Goal: Transaction & Acquisition: Purchase product/service

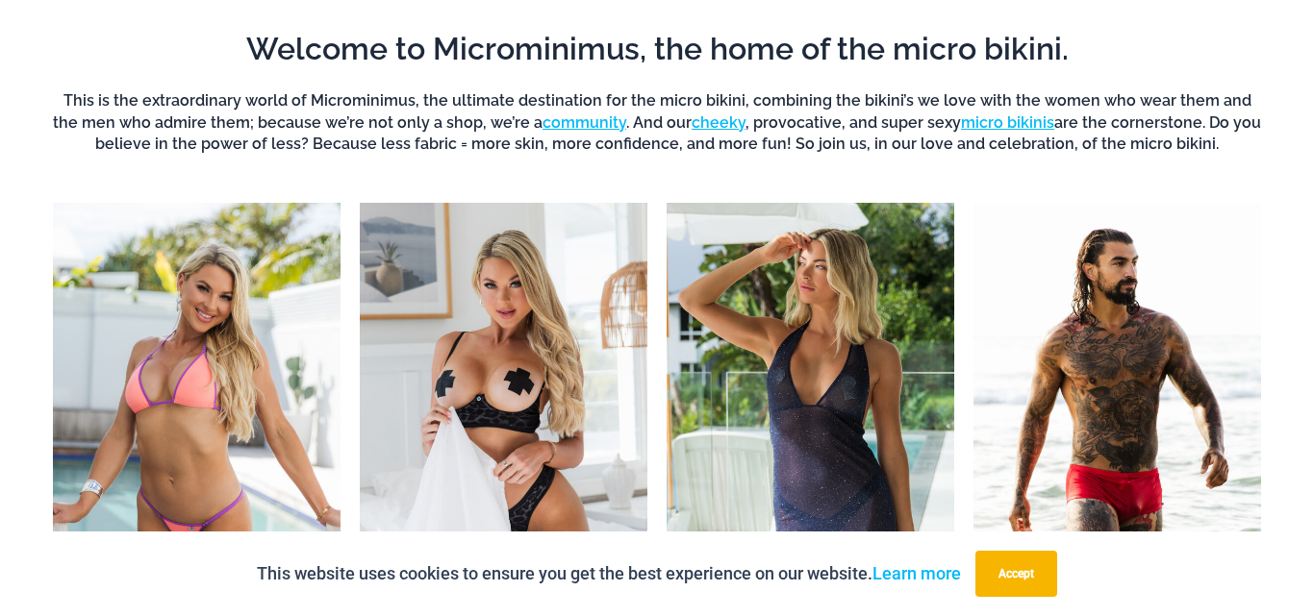
click at [522, 183] on div "Welcome to Microminimus, the home of the micro bikini. This is the extraordinar…" at bounding box center [656, 116] width 1237 height 174
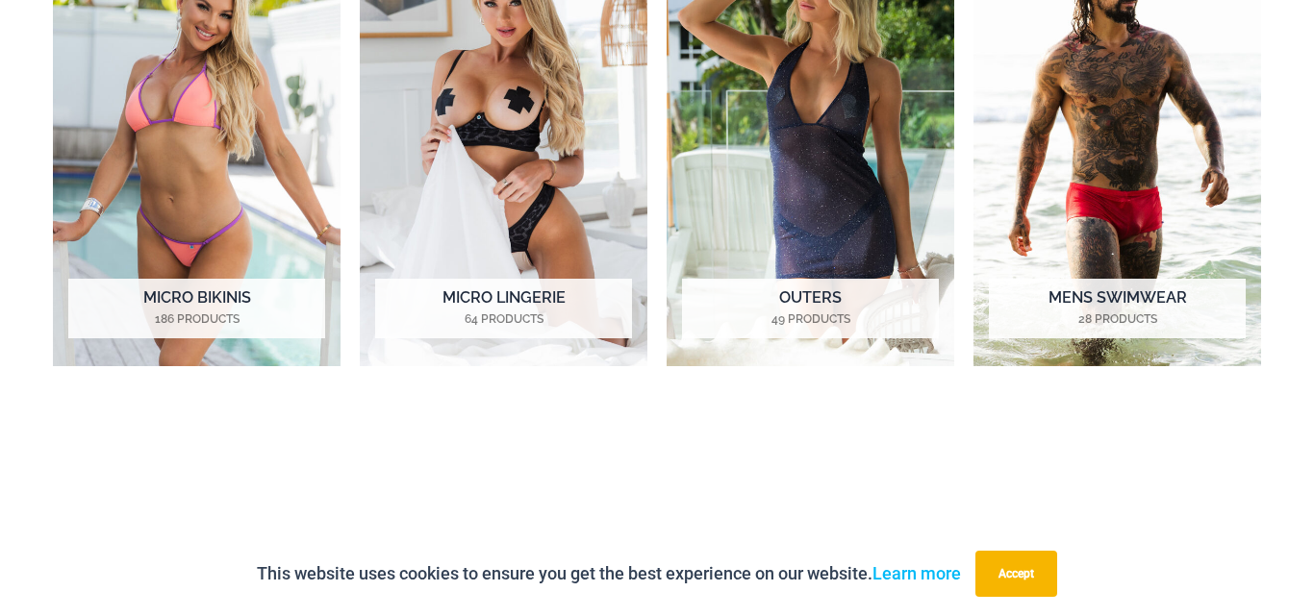
scroll to position [1576, 0]
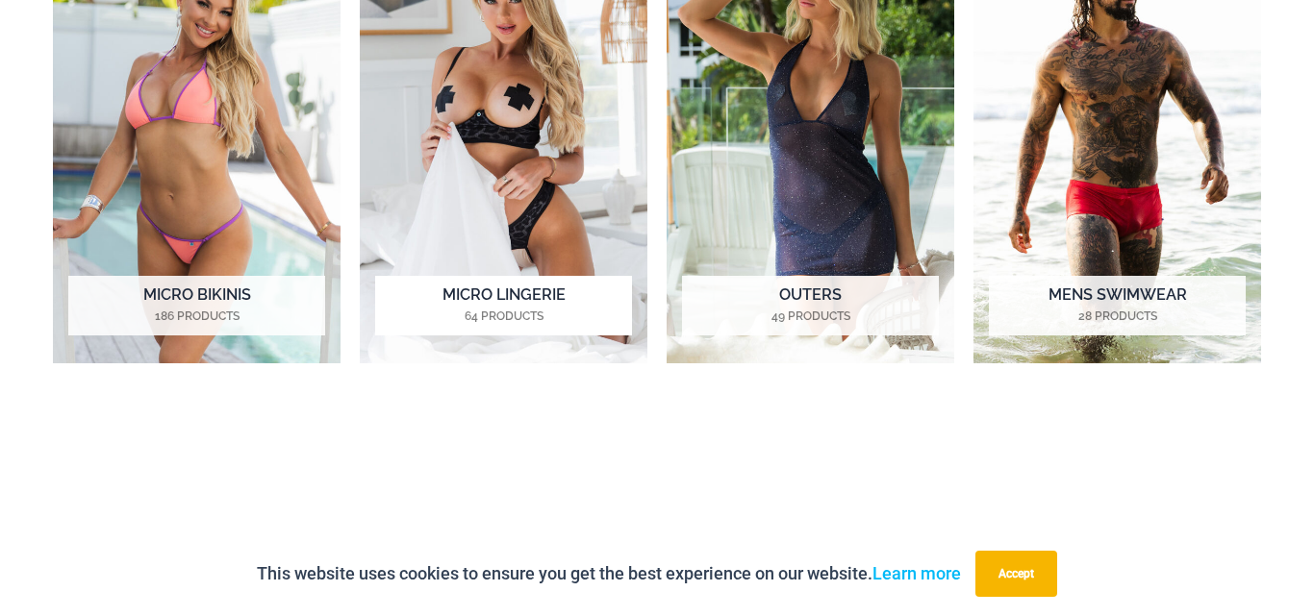
click at [522, 140] on img "Visit product category Micro Lingerie" at bounding box center [504, 140] width 288 height 445
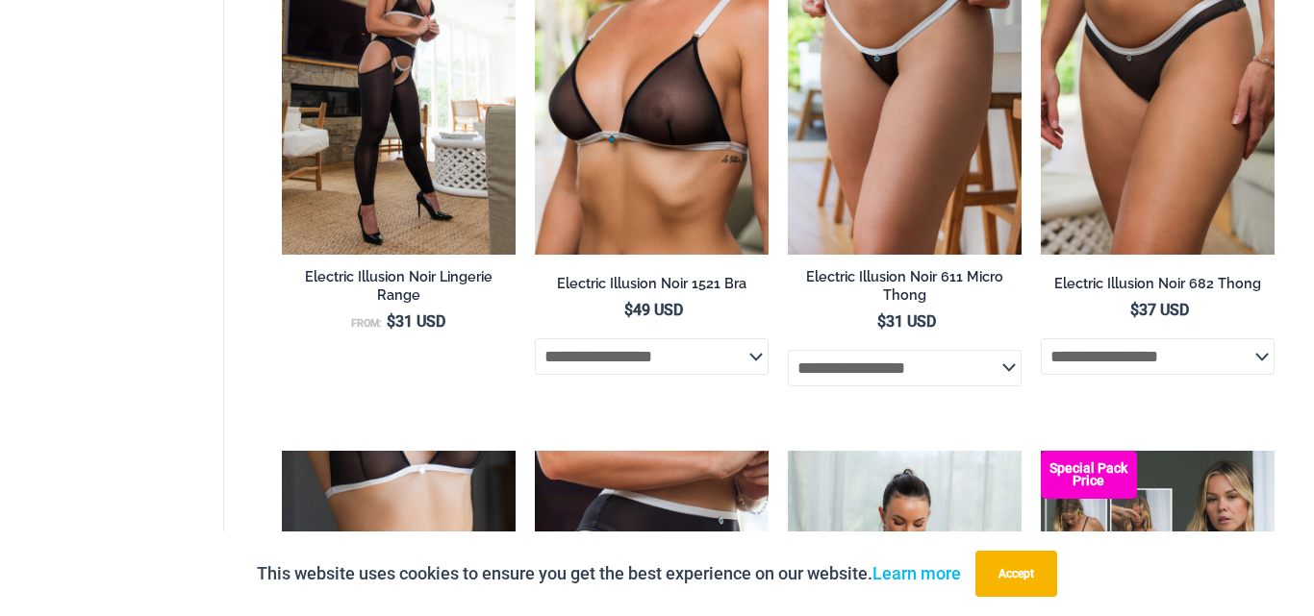
scroll to position [3177, 0]
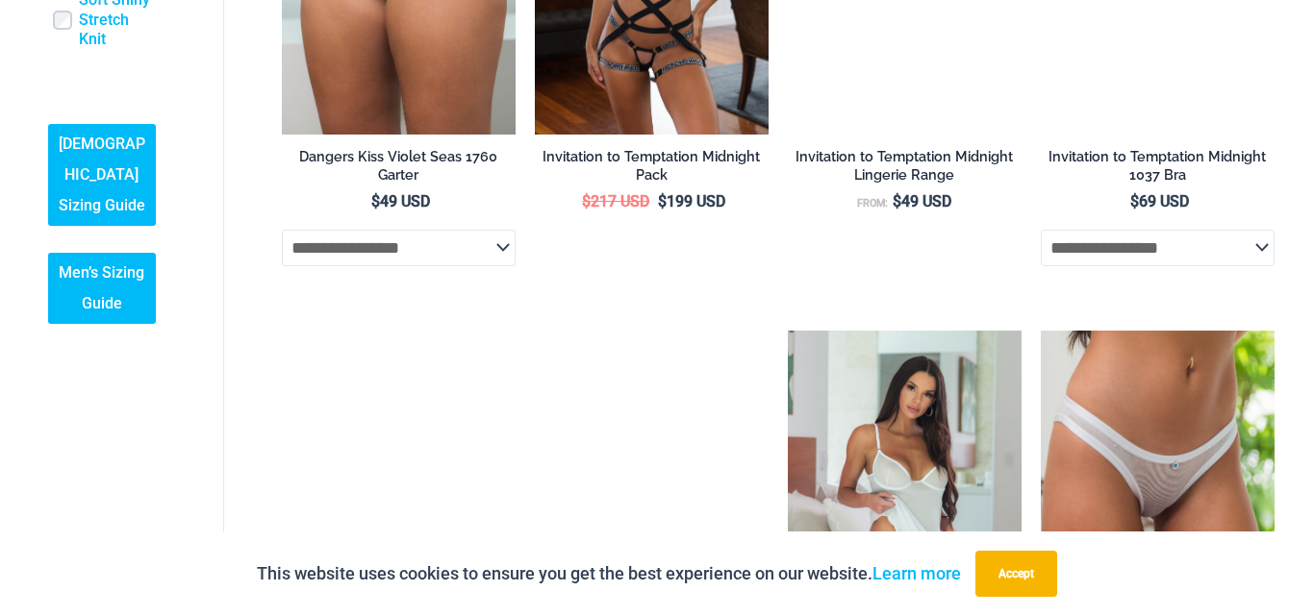
scroll to position [1167, 0]
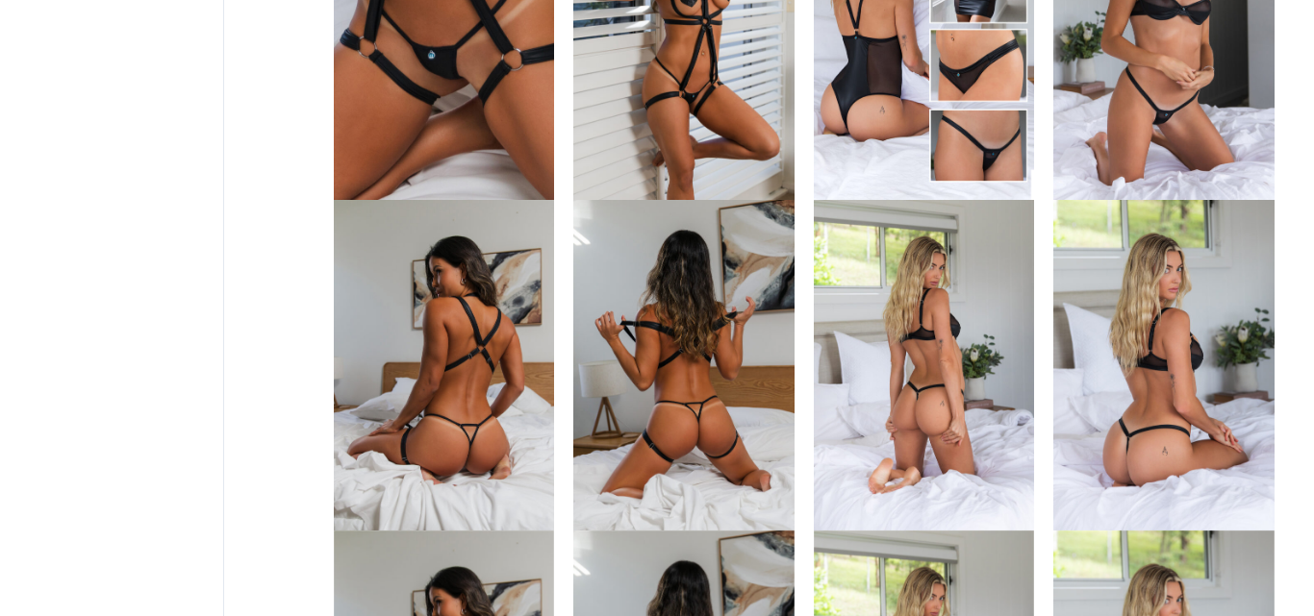
scroll to position [3177, 0]
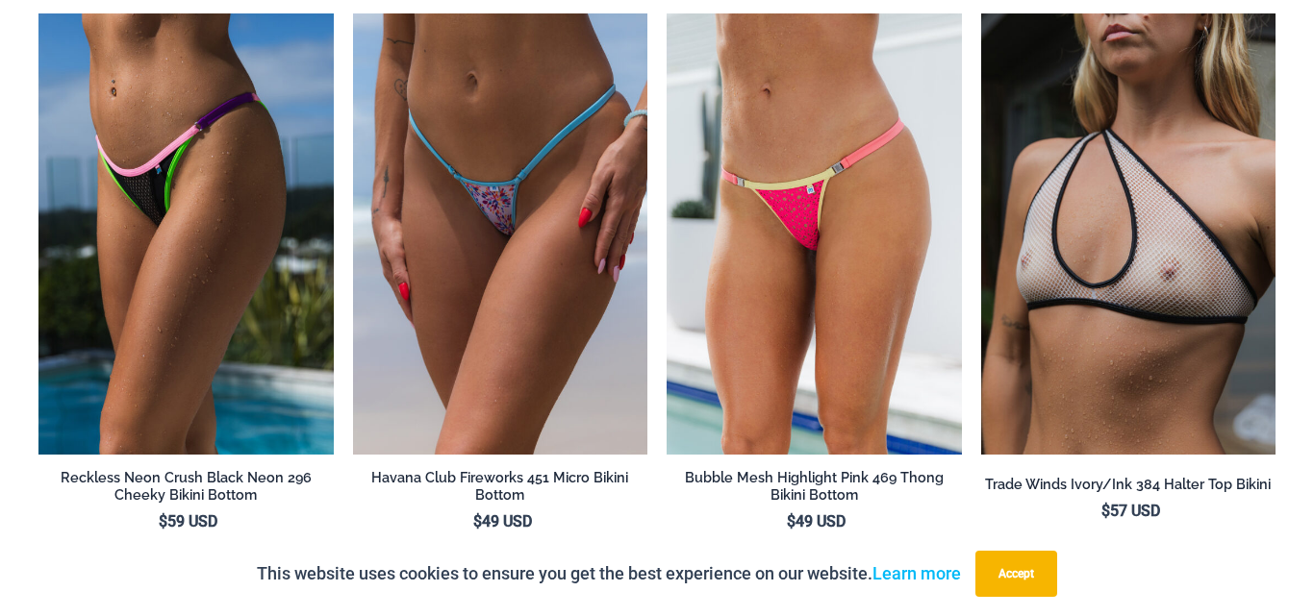
scroll to position [4610, 0]
